Goal: Communication & Community: Connect with others

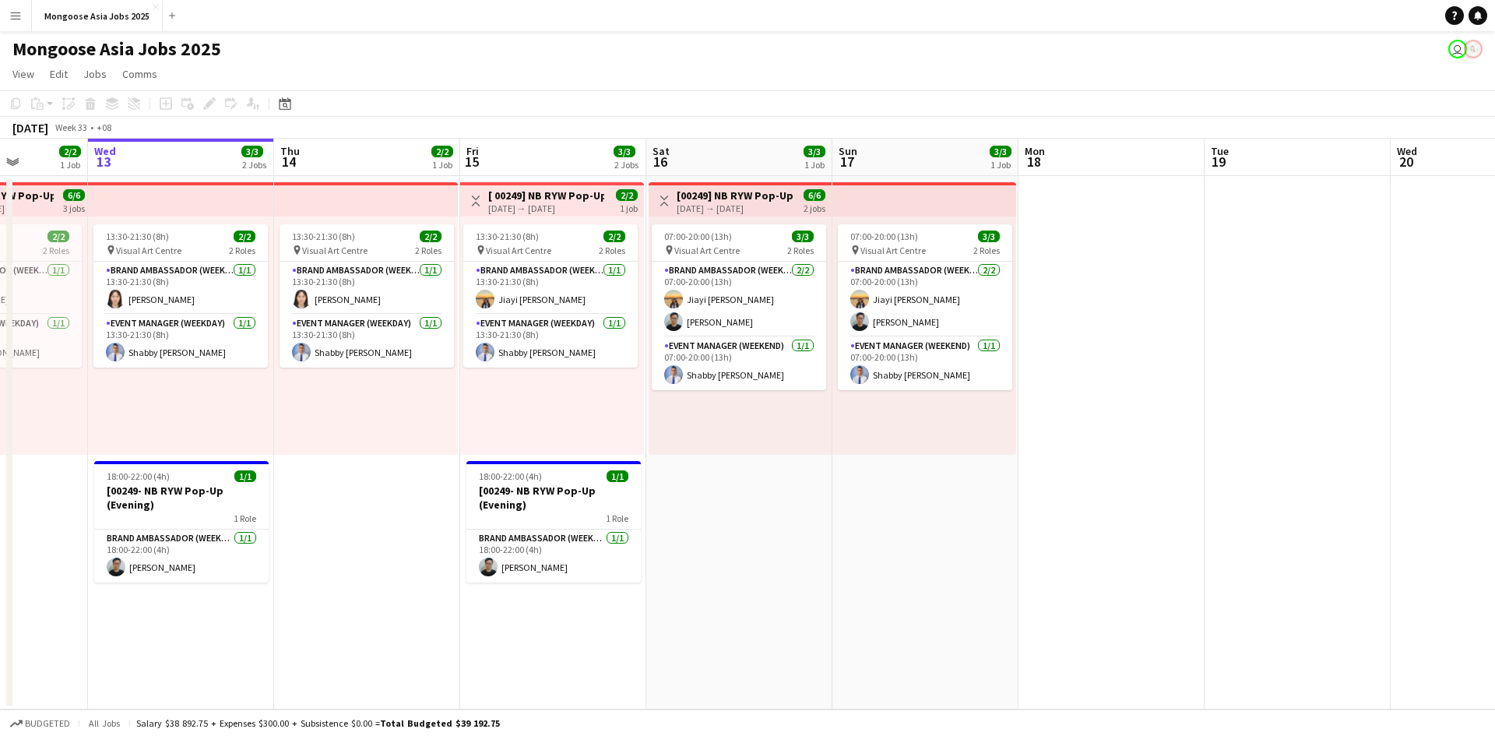
scroll to position [0, 451]
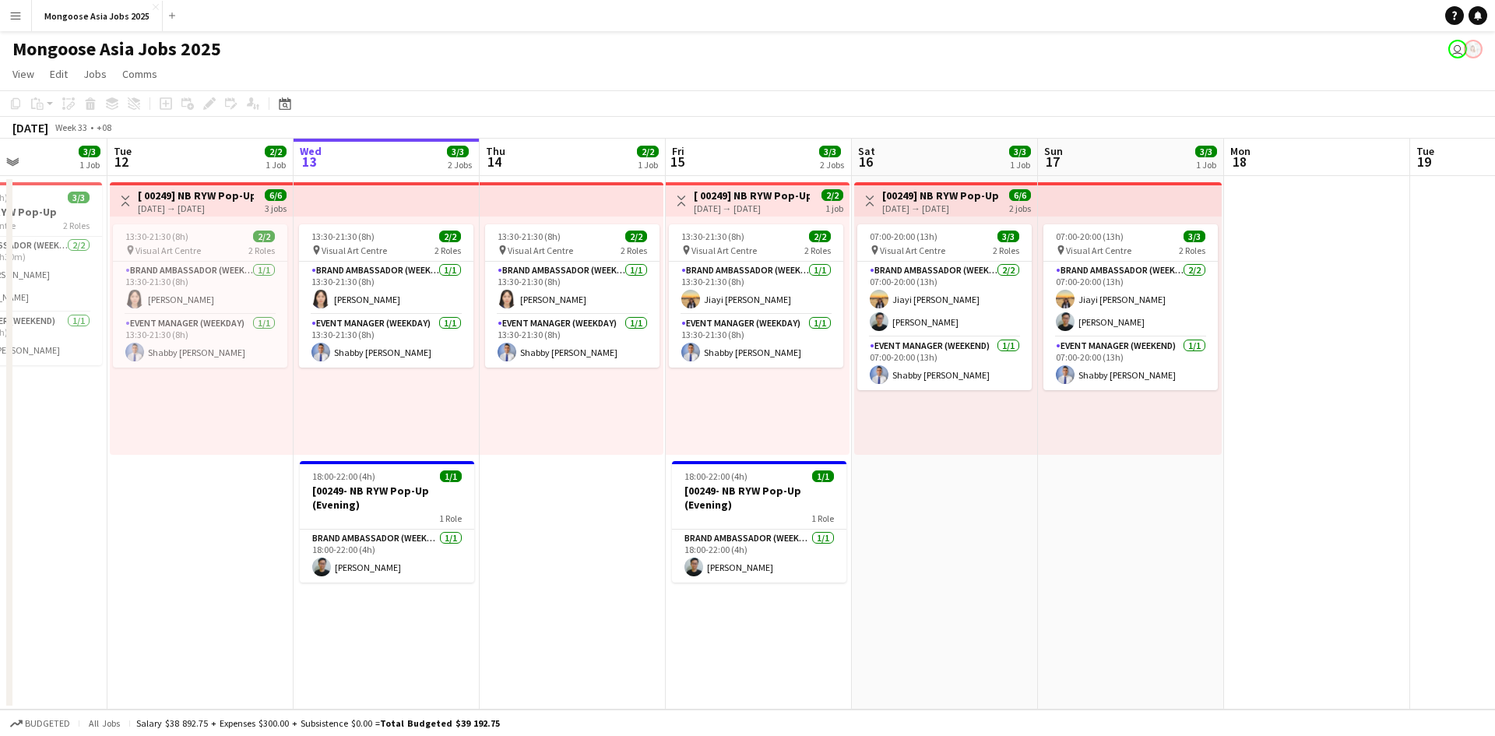
drag, startPoint x: 517, startPoint y: 515, endPoint x: 624, endPoint y: 501, distance: 108.4
click at [624, 501] on app-calendar-viewport "Sat 9 Sun 10 3/3 1 Job Mon 11 3/3 1 Job Tue 12 2/2 1 Job Wed 13 3/3 2 Jobs Thu …" at bounding box center [747, 424] width 1495 height 571
click at [379, 297] on app-card-role "Brand Ambassador (weekday) [DATE] 13:30-21:30 (8h) [PERSON_NAME]" at bounding box center [386, 288] width 174 height 53
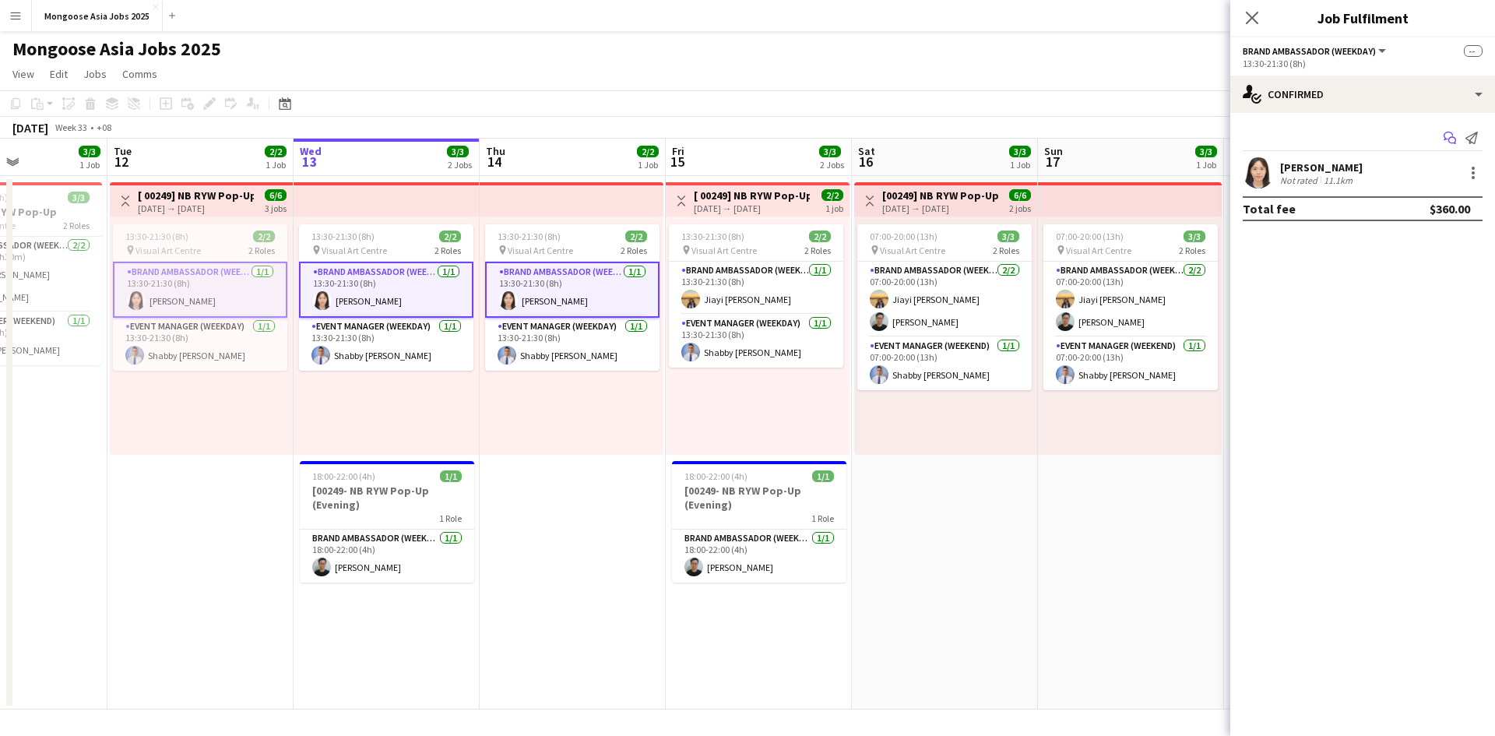
click at [1444, 139] on icon at bounding box center [1447, 136] width 9 height 9
click at [1478, 52] on span "--" at bounding box center [1473, 51] width 19 height 12
click at [1470, 50] on span "--" at bounding box center [1473, 51] width 19 height 12
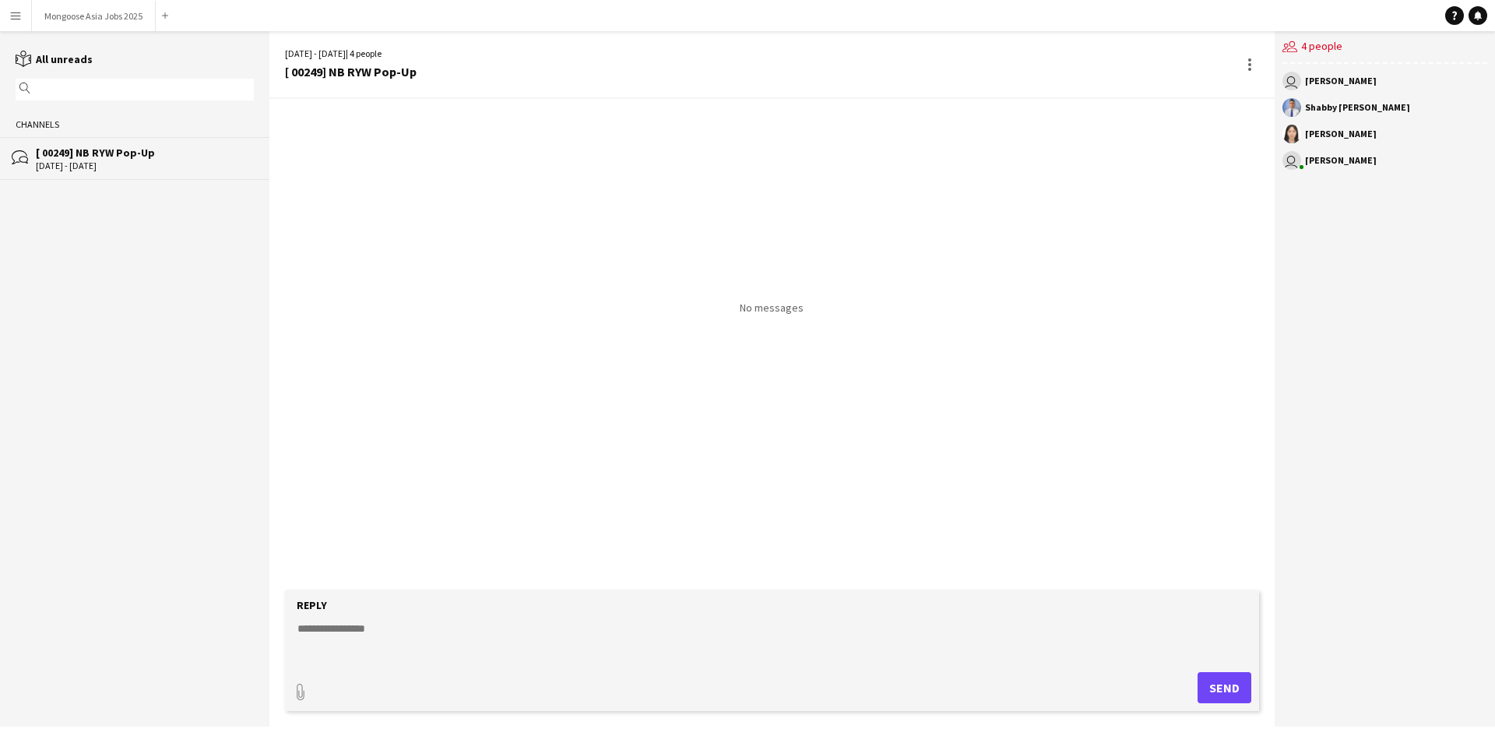
click at [1345, 110] on div "Shabby [PERSON_NAME]" at bounding box center [1357, 107] width 105 height 9
click at [1338, 150] on app-chat-member "[PERSON_NAME]" at bounding box center [1384, 138] width 205 height 26
